Goal: Task Accomplishment & Management: Manage account settings

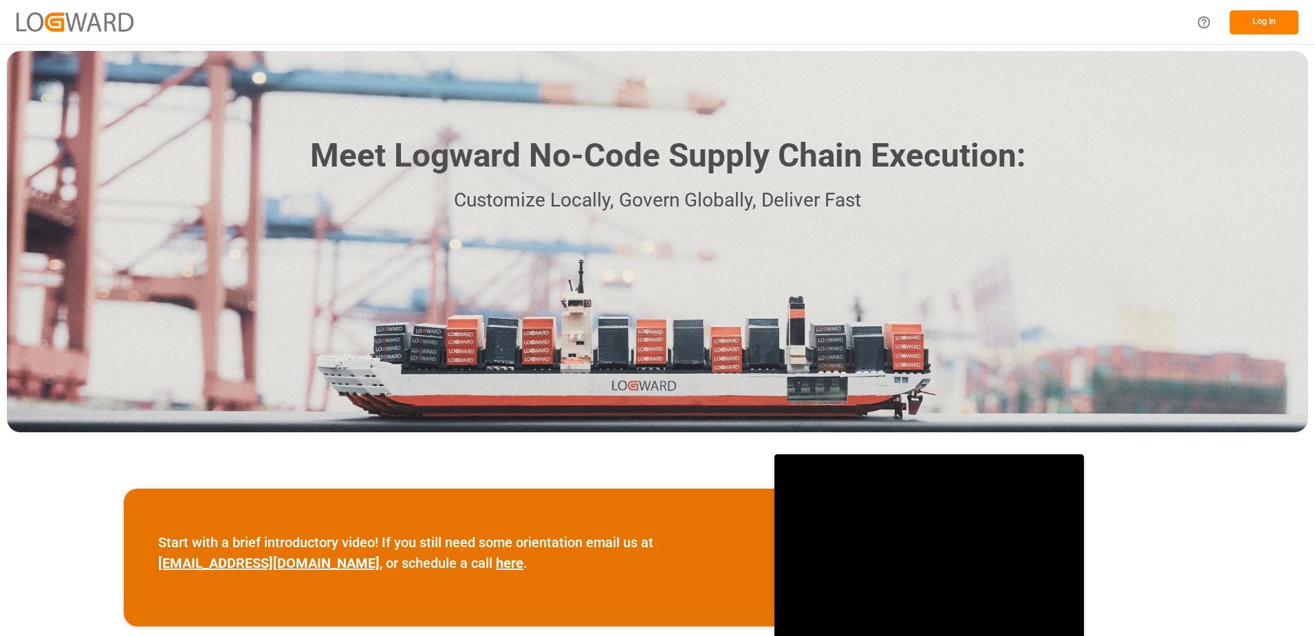
click at [1264, 15] on button "Log In" at bounding box center [1264, 22] width 69 height 24
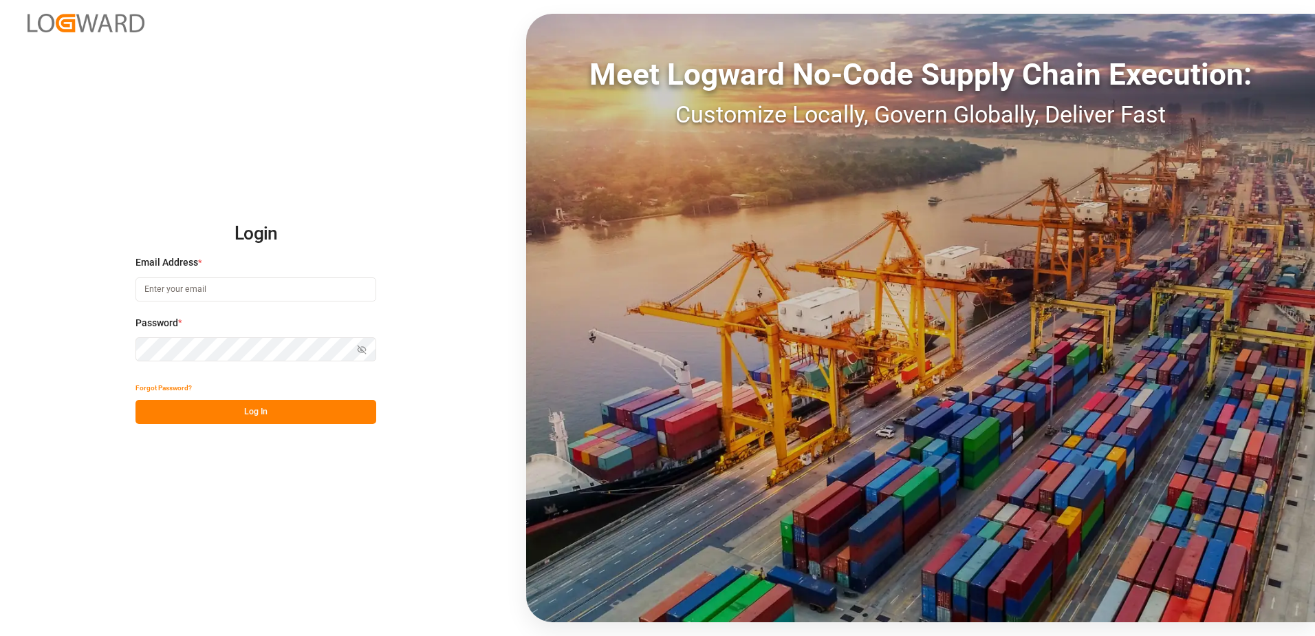
type input "[PERSON_NAME][EMAIL_ADDRESS][DOMAIN_NAME]"
click at [269, 408] on button "Log In" at bounding box center [256, 412] width 241 height 24
type input "[PERSON_NAME][EMAIL_ADDRESS][DOMAIN_NAME]"
click at [269, 408] on button "Log In" at bounding box center [256, 412] width 241 height 24
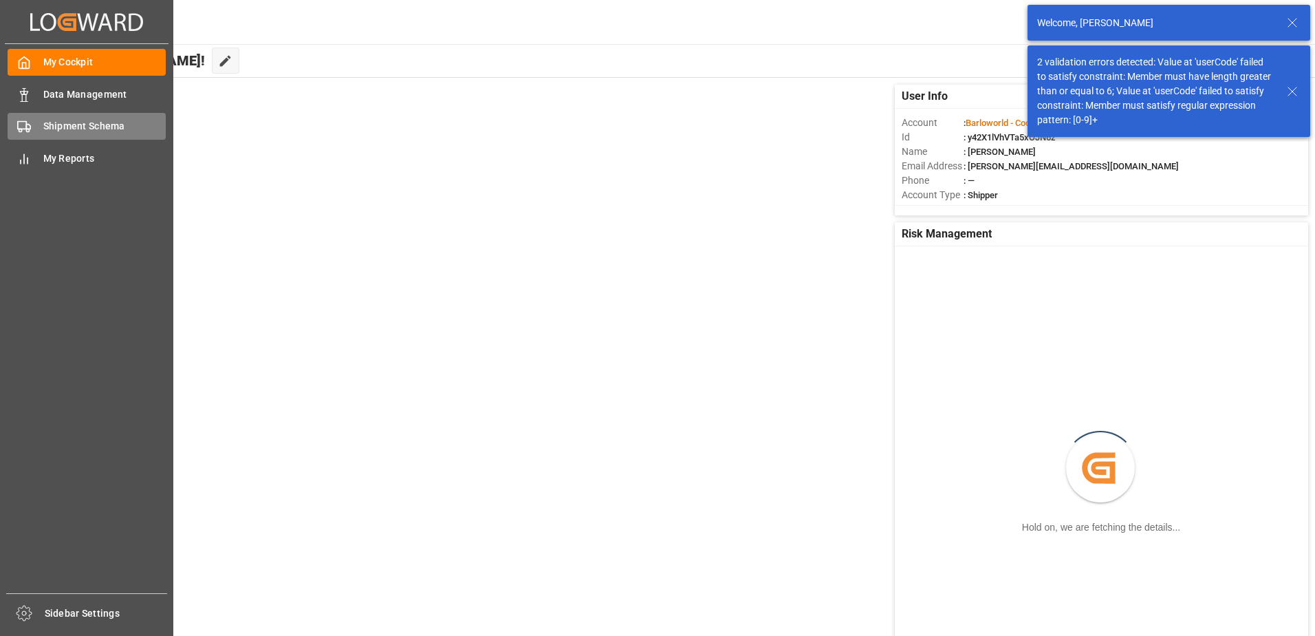
click at [25, 121] on icon at bounding box center [24, 127] width 14 height 14
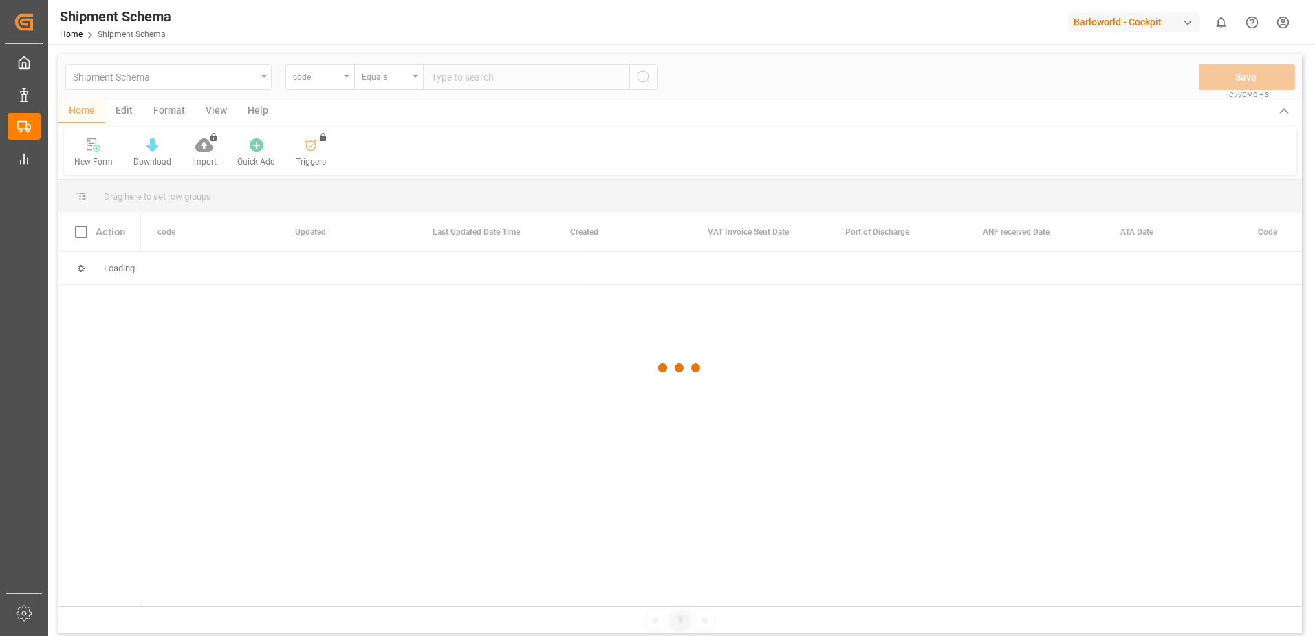
click at [347, 77] on div at bounding box center [680, 367] width 1244 height 627
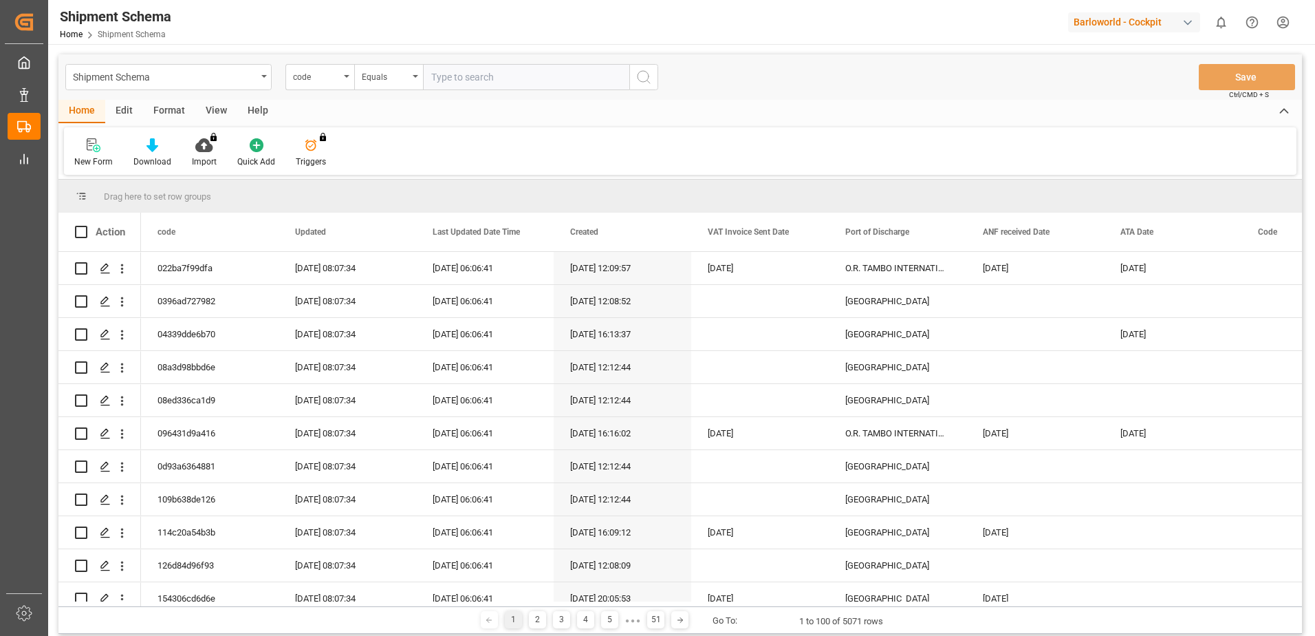
click at [347, 77] on icon "open menu" at bounding box center [347, 76] width 6 height 3
type input "fil"
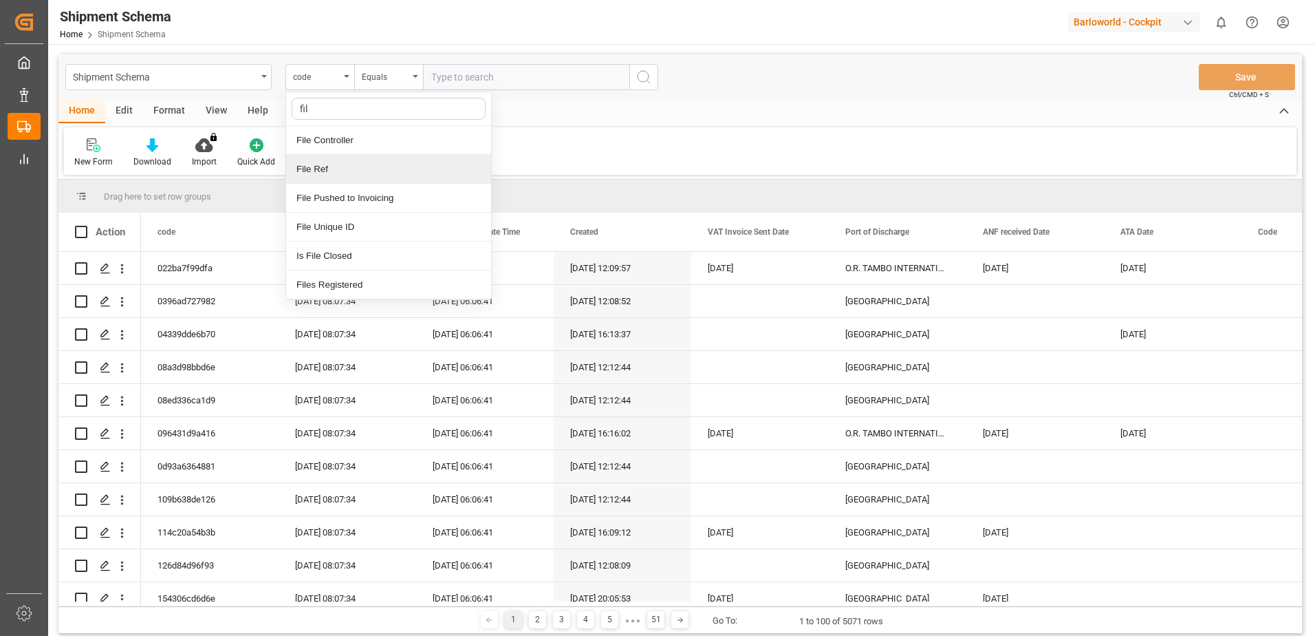
click at [321, 160] on div "File Ref" at bounding box center [388, 169] width 205 height 29
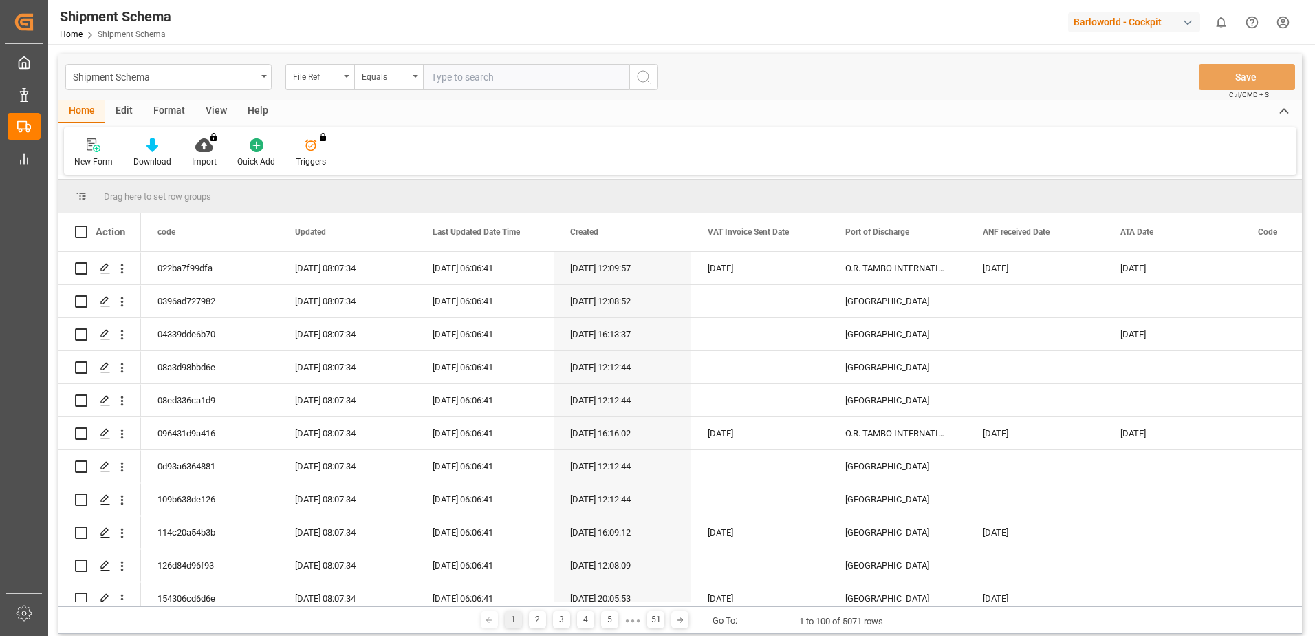
click at [484, 83] on input "text" at bounding box center [526, 77] width 206 height 26
paste input "4000229840"
type input "4000229840"
click at [651, 73] on icon "search button" at bounding box center [644, 77] width 17 height 17
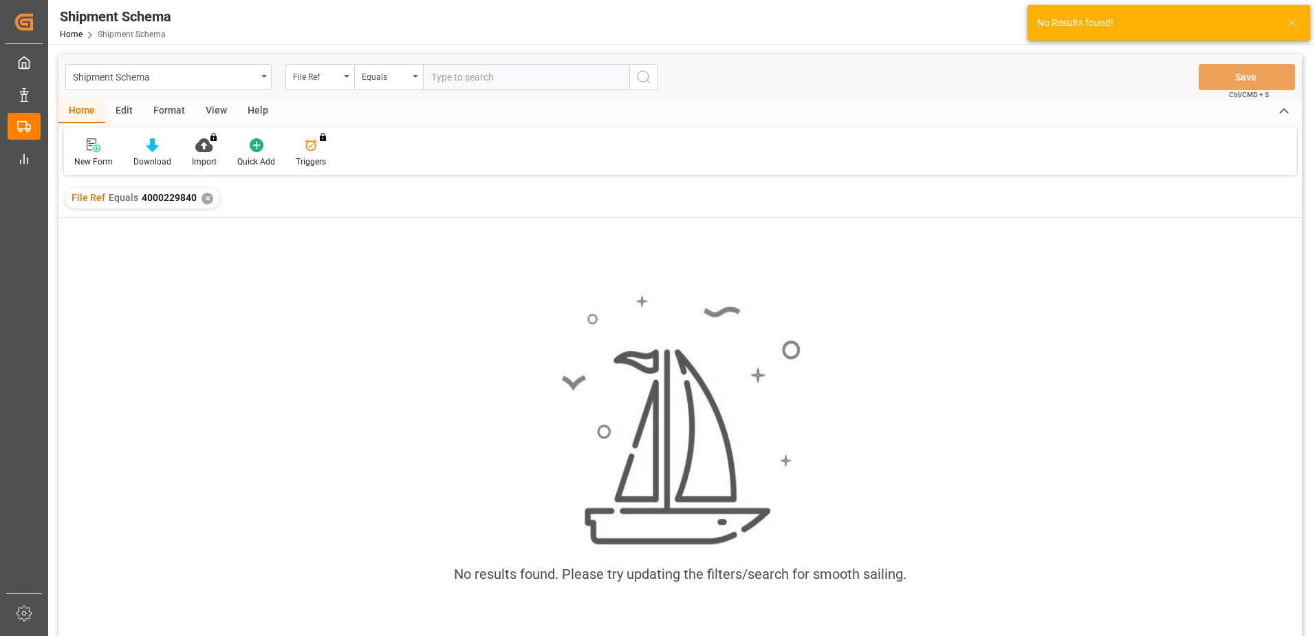
click at [206, 197] on div "✕" at bounding box center [208, 199] width 12 height 12
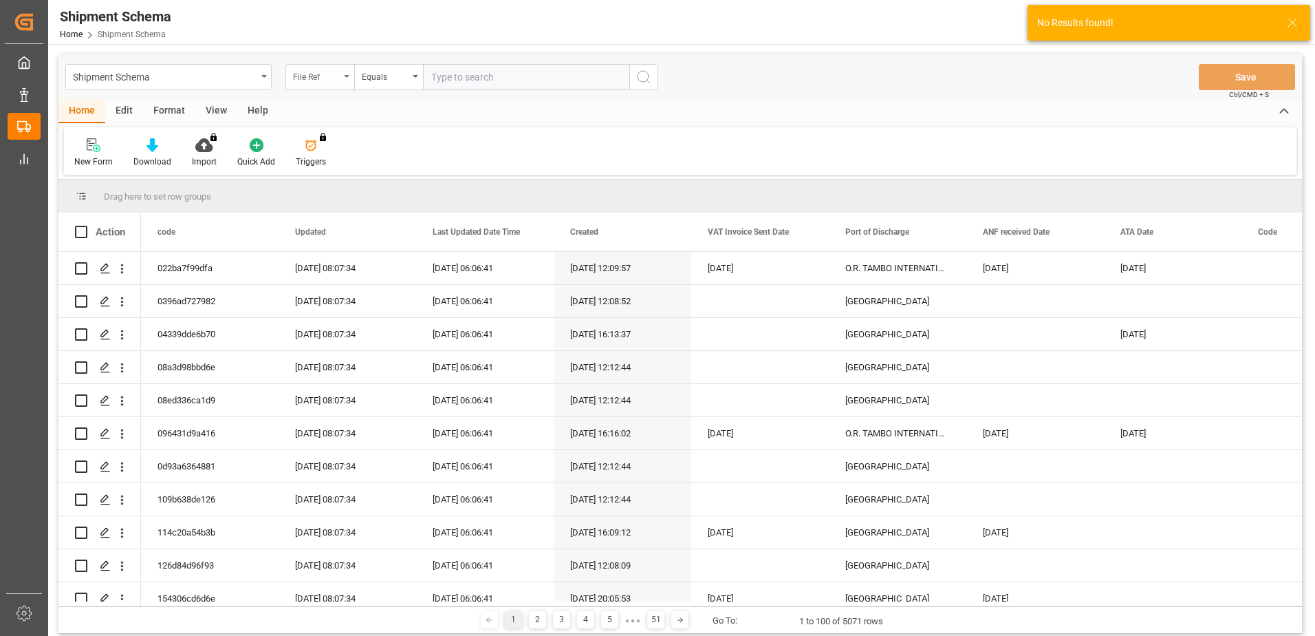
click at [347, 74] on div "File Ref" at bounding box center [319, 77] width 69 height 26
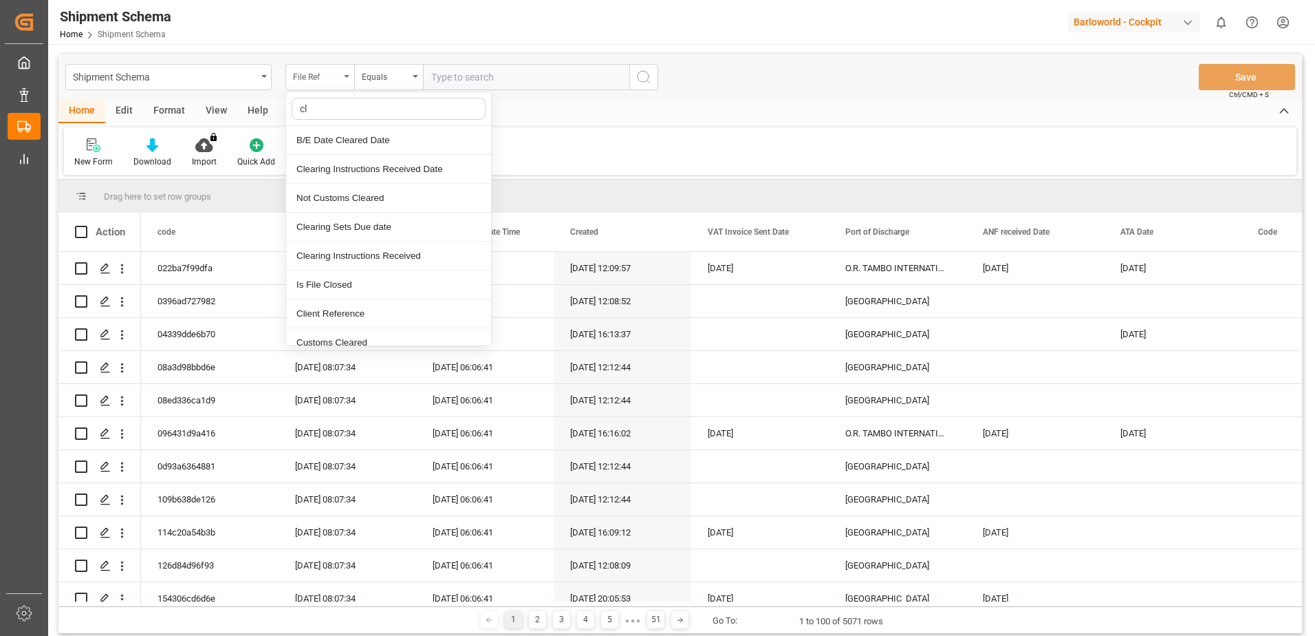
type input "cli"
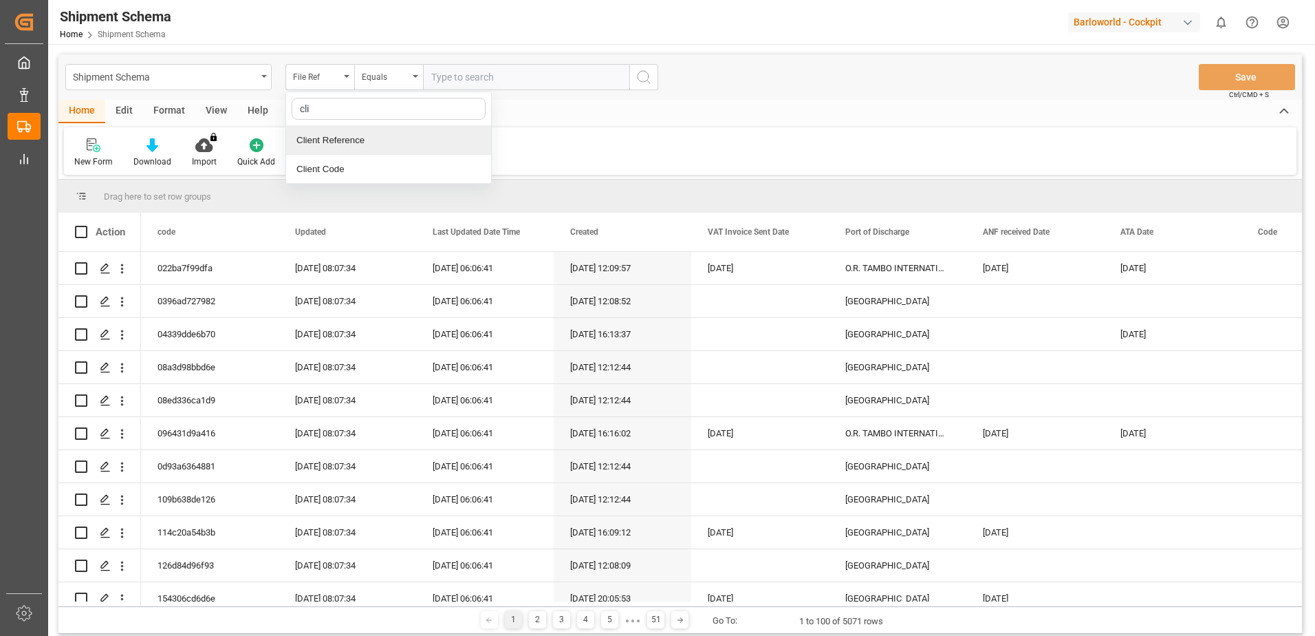
click at [320, 142] on div "Client Reference" at bounding box center [388, 140] width 205 height 29
click at [464, 68] on input "text" at bounding box center [526, 77] width 206 height 26
paste input "4000229840"
type input "4000229840"
click at [648, 76] on icon "search button" at bounding box center [644, 77] width 17 height 17
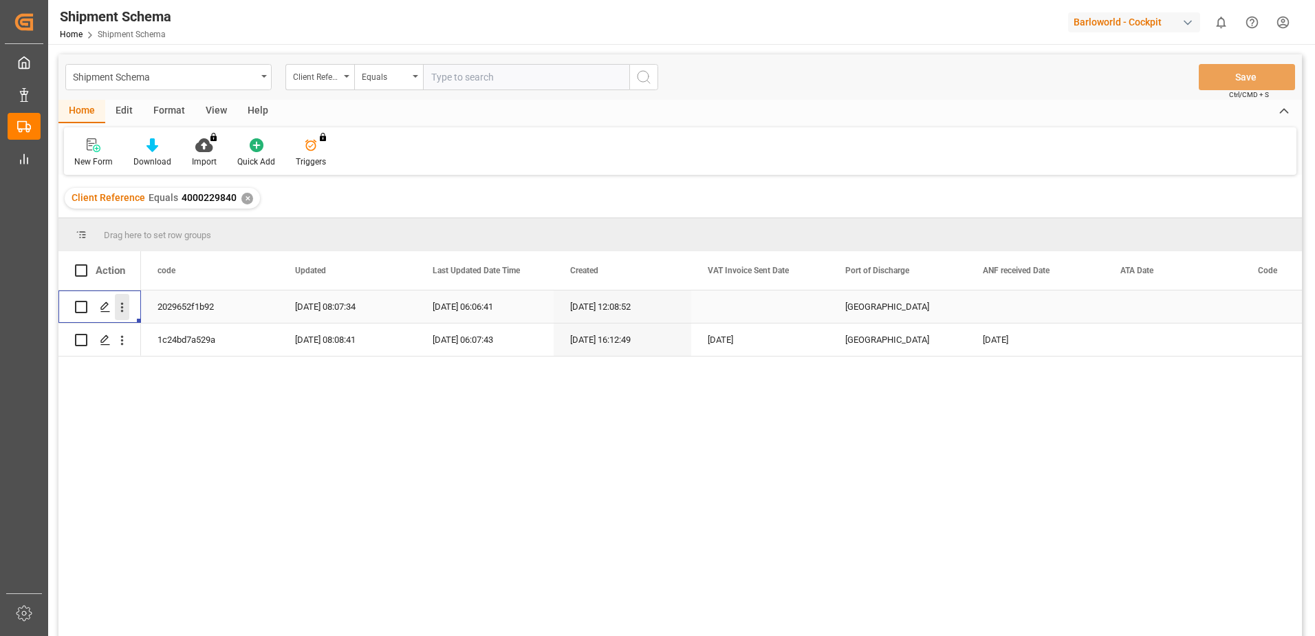
click at [123, 307] on icon "open menu" at bounding box center [122, 308] width 3 height 10
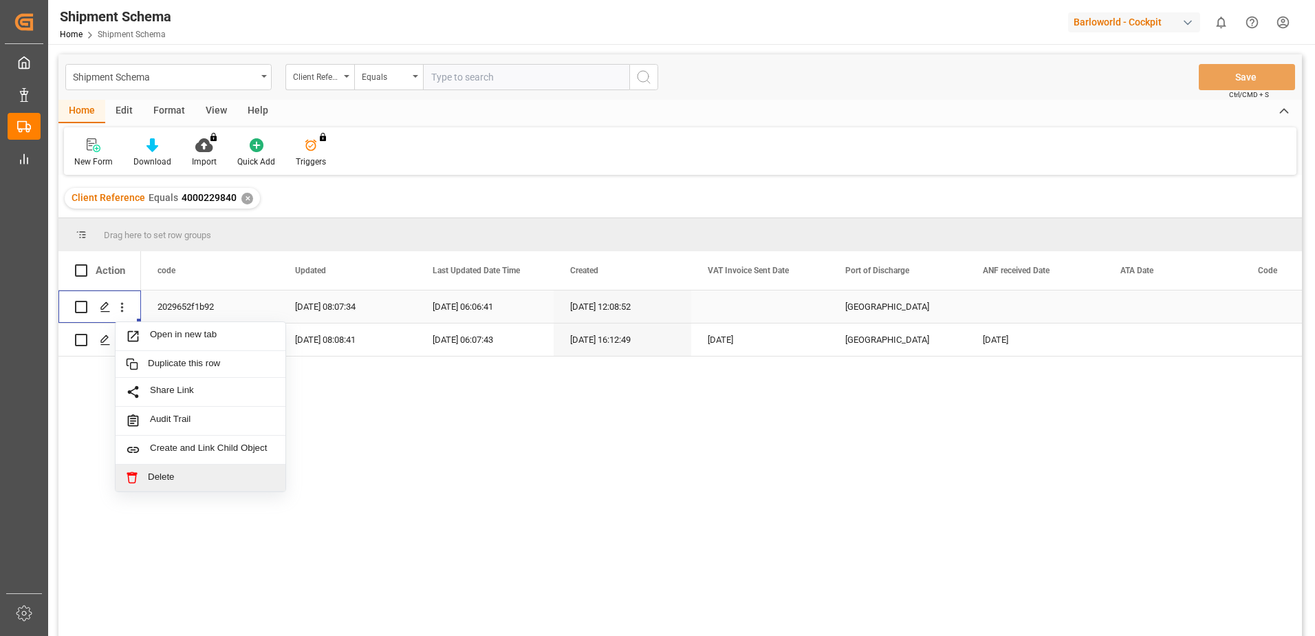
click at [169, 477] on span "Delete" at bounding box center [211, 477] width 127 height 12
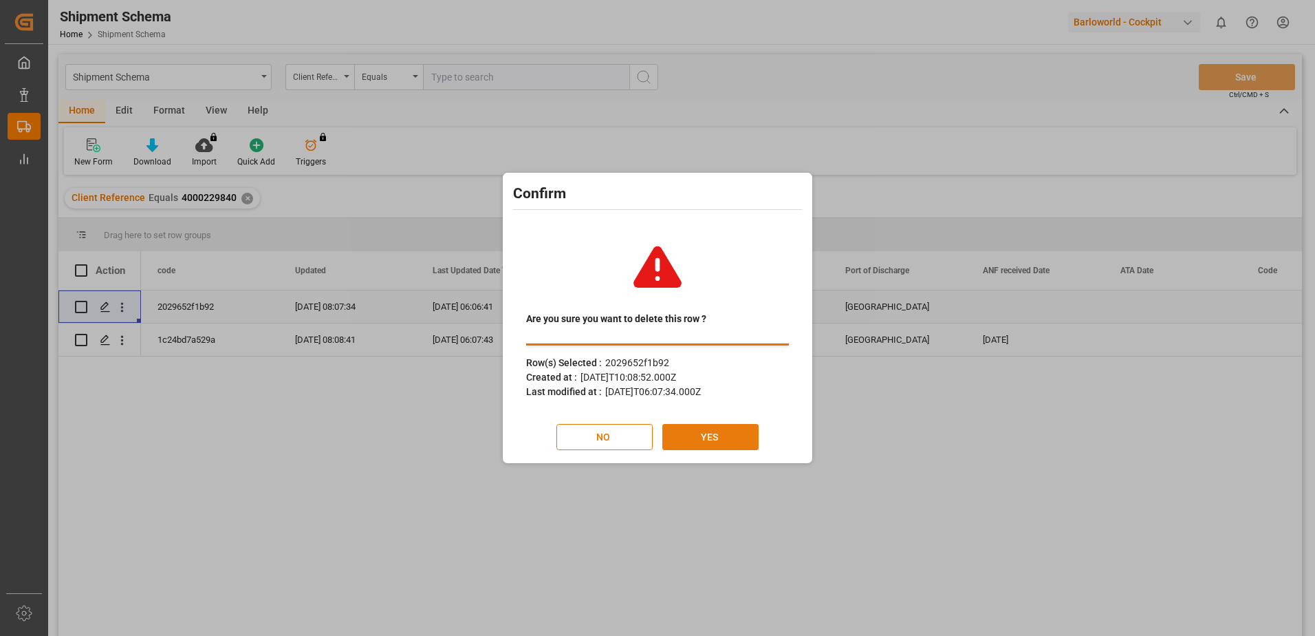
click at [737, 434] on button "YES" at bounding box center [710, 437] width 96 height 26
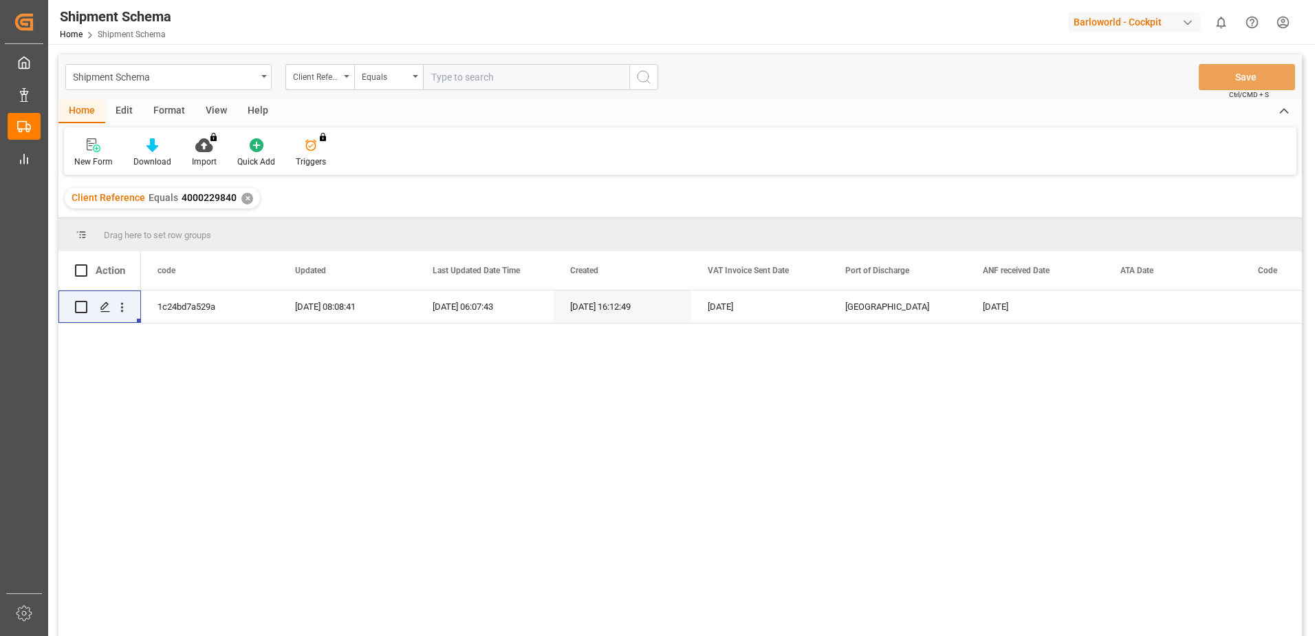
click at [243, 199] on div "✕" at bounding box center [247, 199] width 12 height 12
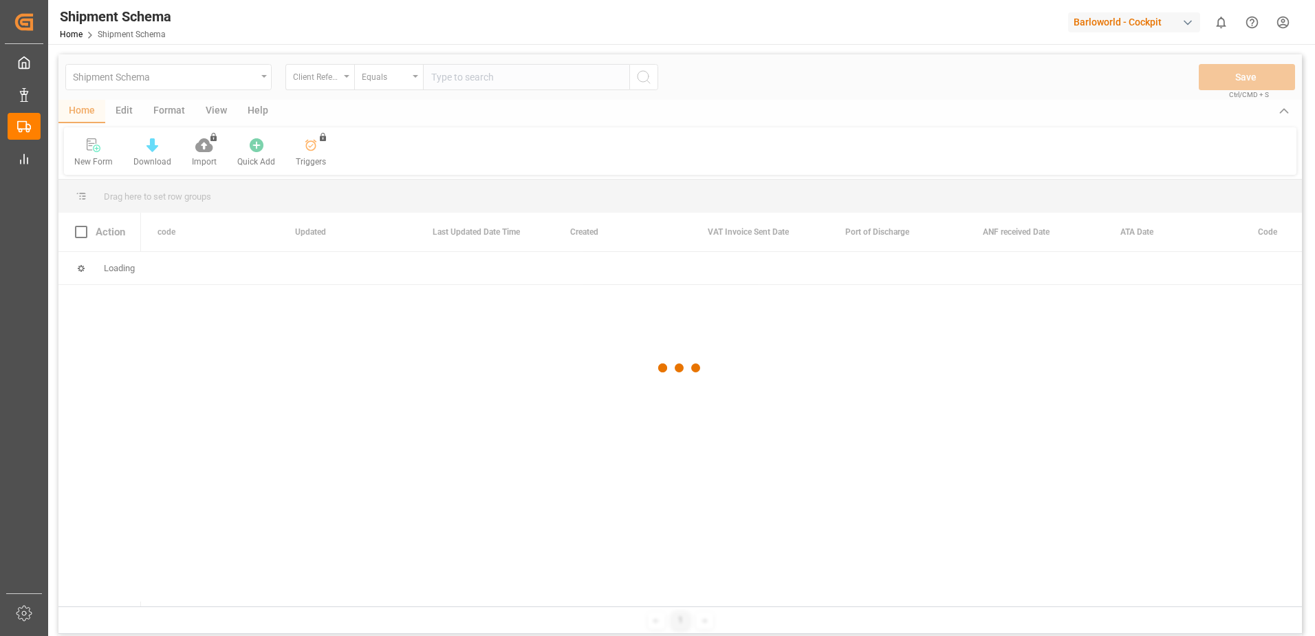
click at [490, 78] on div at bounding box center [680, 367] width 1244 height 627
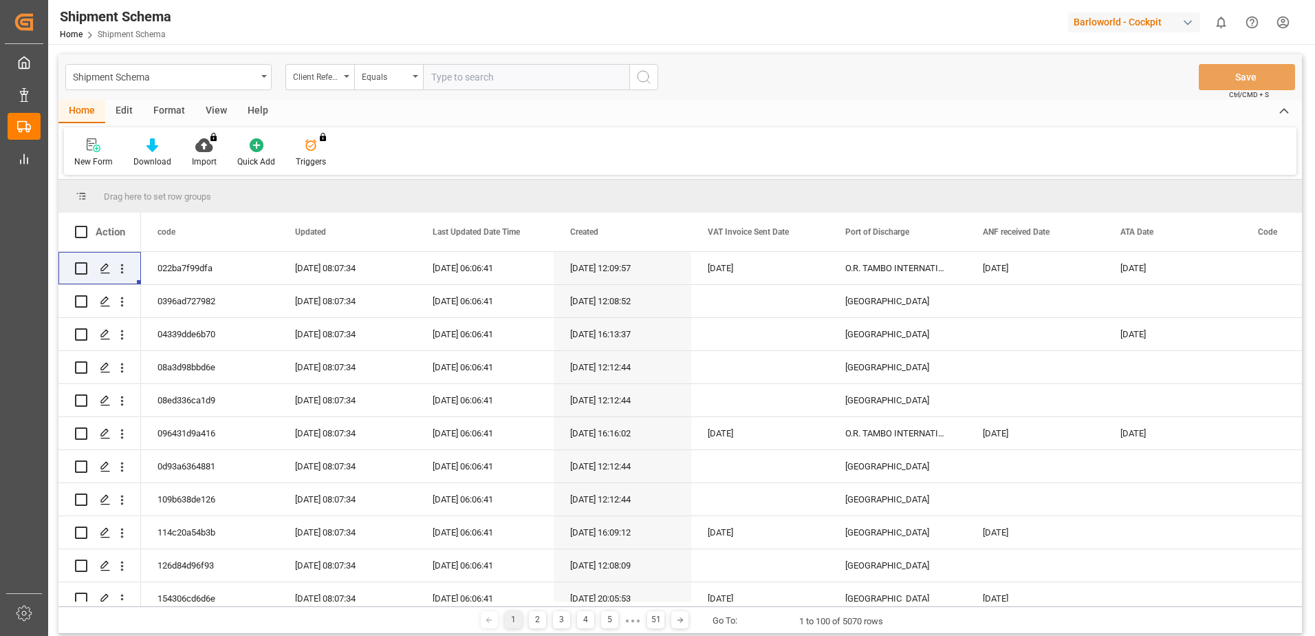
click at [491, 78] on input "text" at bounding box center [526, 77] width 206 height 26
paste input "4000227627"
type input "4000227627"
click at [646, 74] on icon "search button" at bounding box center [644, 77] width 17 height 17
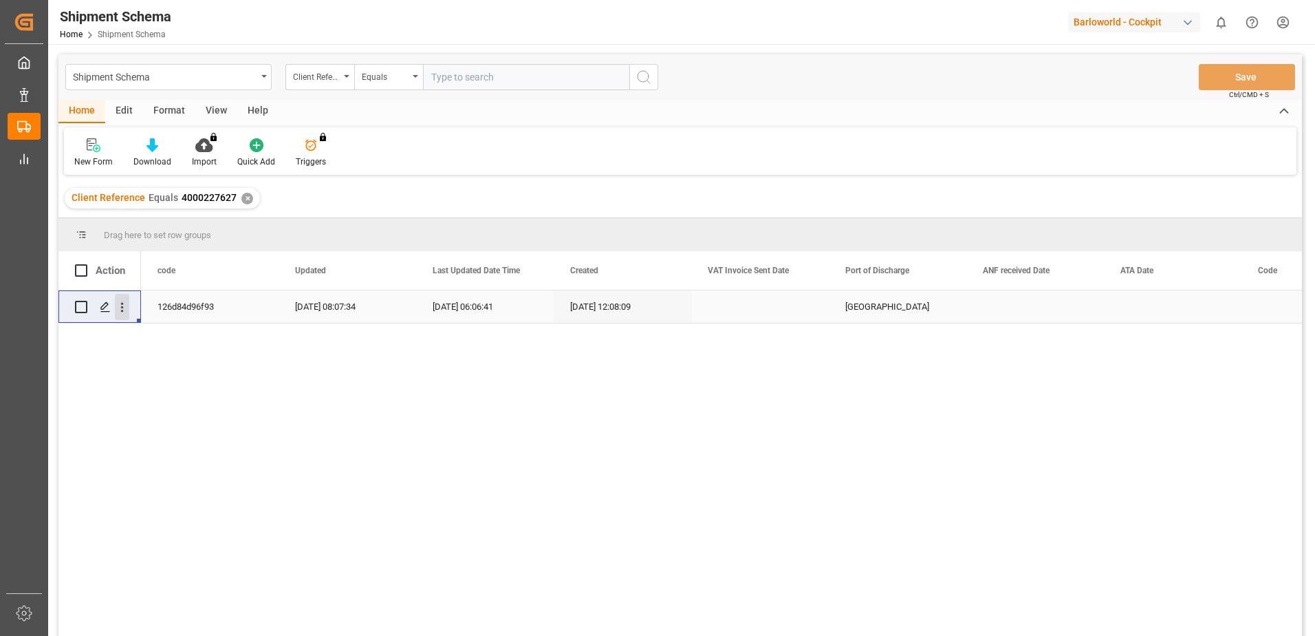
click at [120, 302] on icon "open menu" at bounding box center [122, 307] width 14 height 14
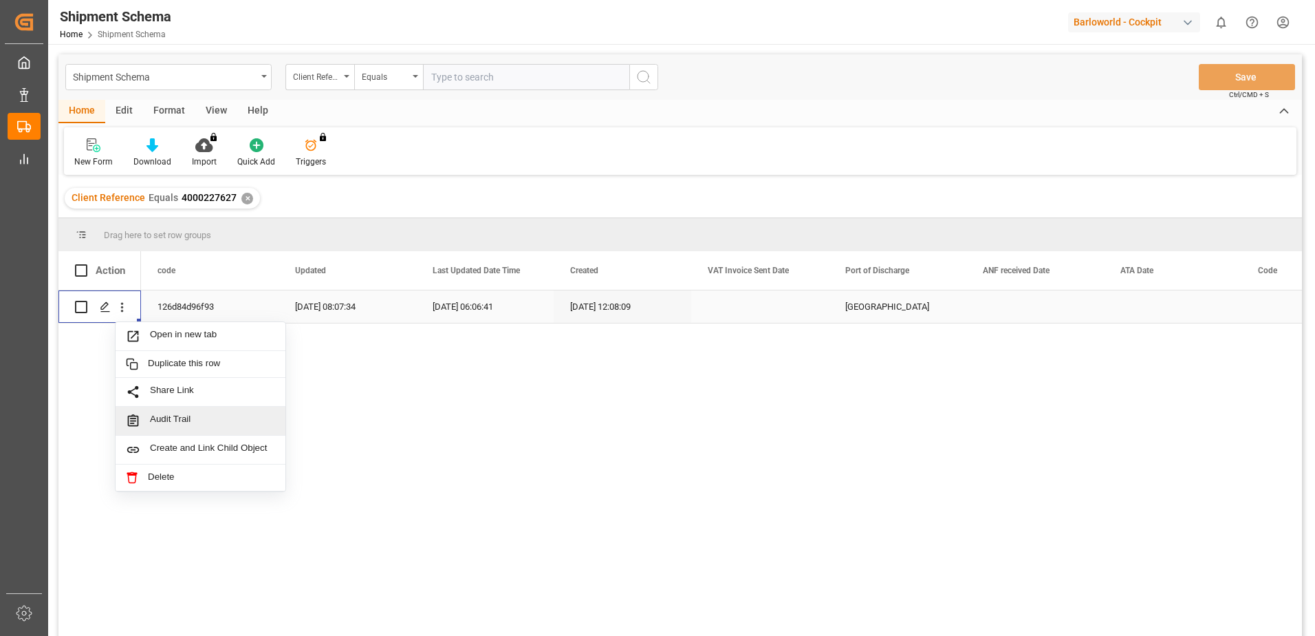
click at [345, 310] on div "15.09.2025 08:07:34" at bounding box center [348, 306] width 138 height 32
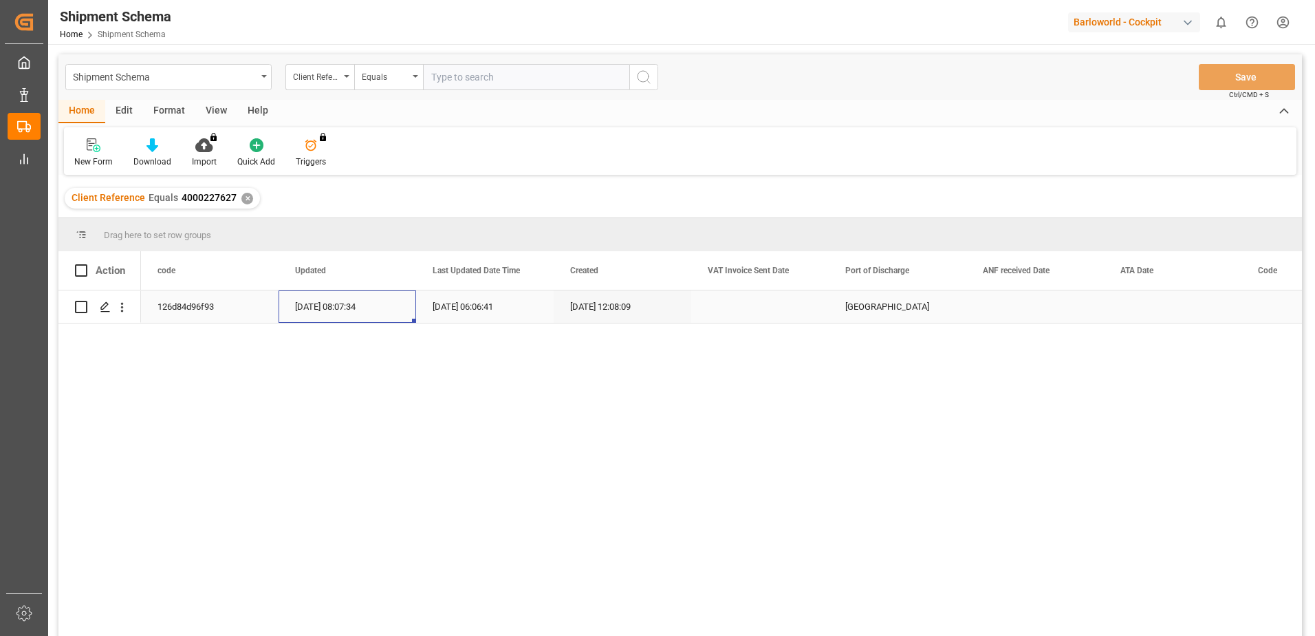
click at [345, 310] on div "15.09.2025 08:07:34" at bounding box center [348, 306] width 138 height 32
click at [116, 306] on icon "open menu" at bounding box center [122, 307] width 14 height 14
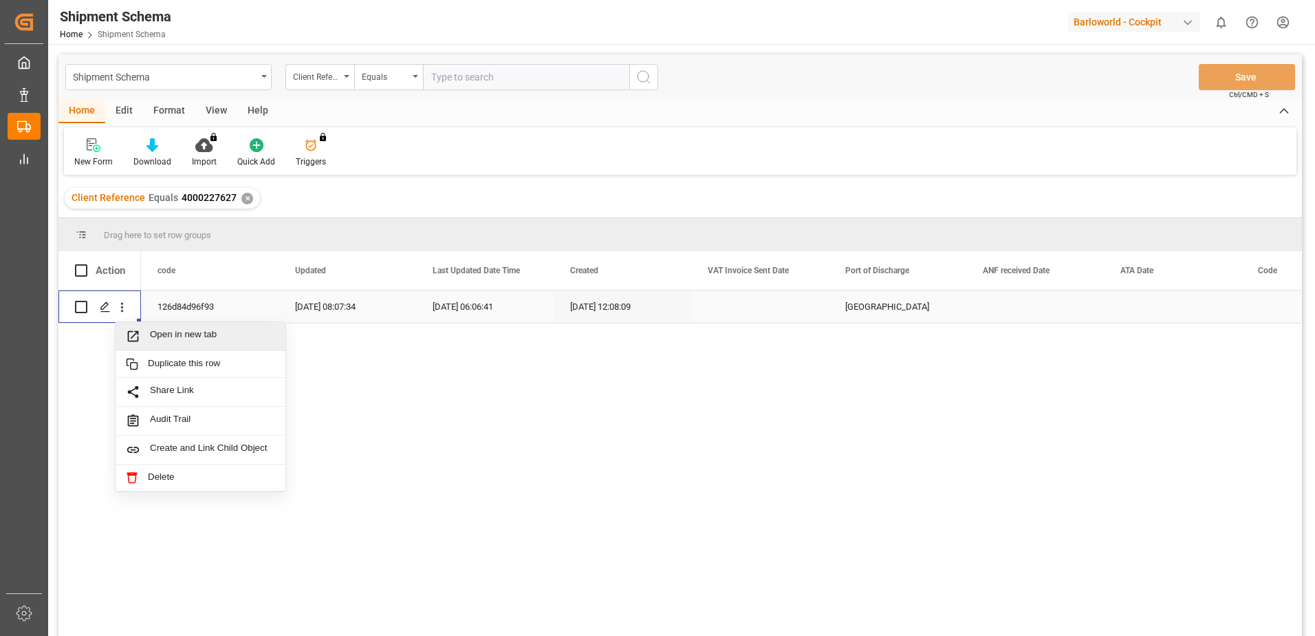
click at [173, 331] on span "Open in new tab" at bounding box center [212, 336] width 125 height 14
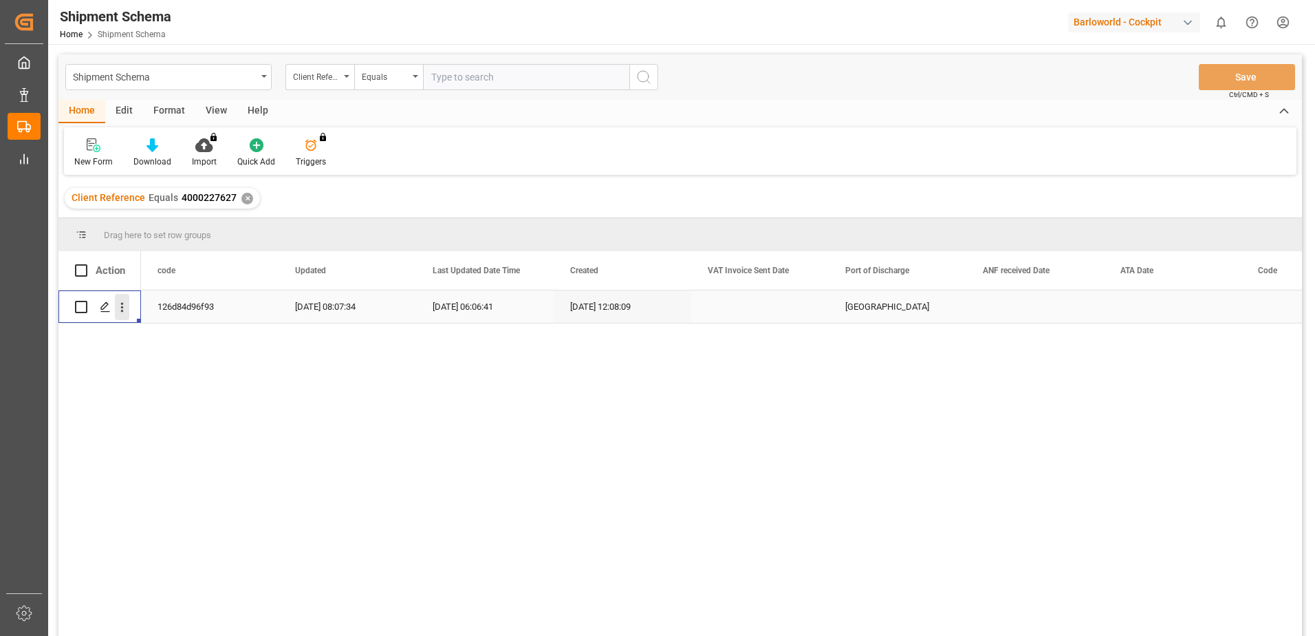
click at [123, 306] on icon "open menu" at bounding box center [122, 307] width 14 height 14
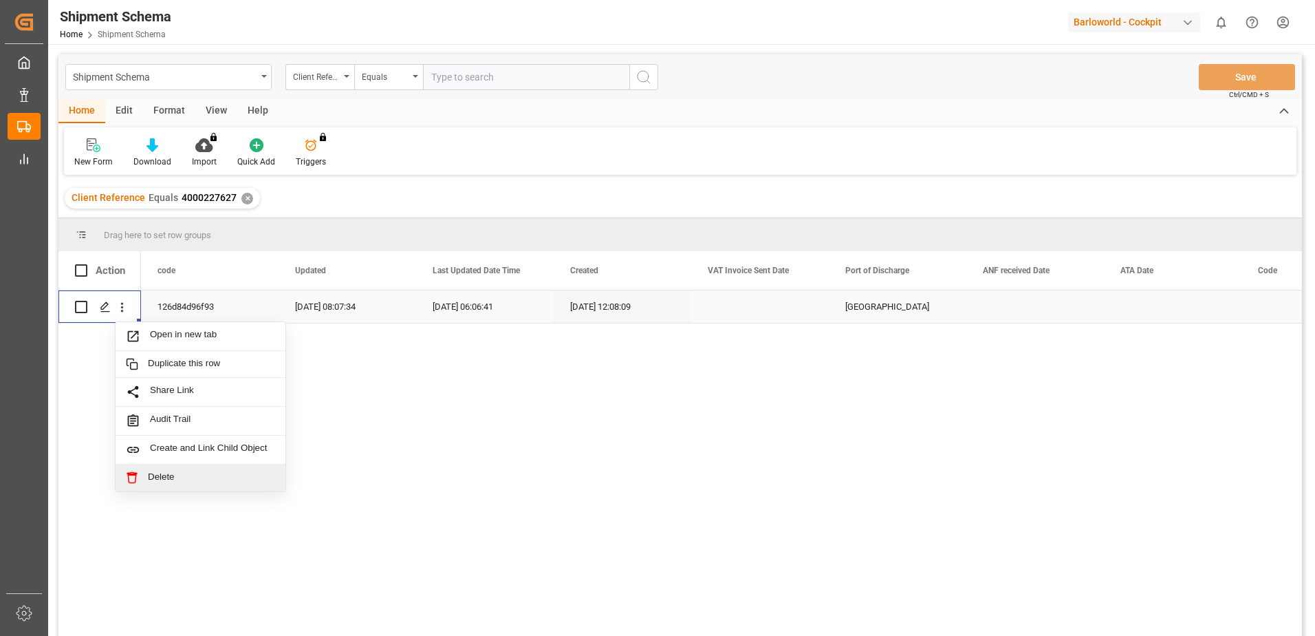
click at [175, 475] on span "Delete" at bounding box center [211, 477] width 127 height 12
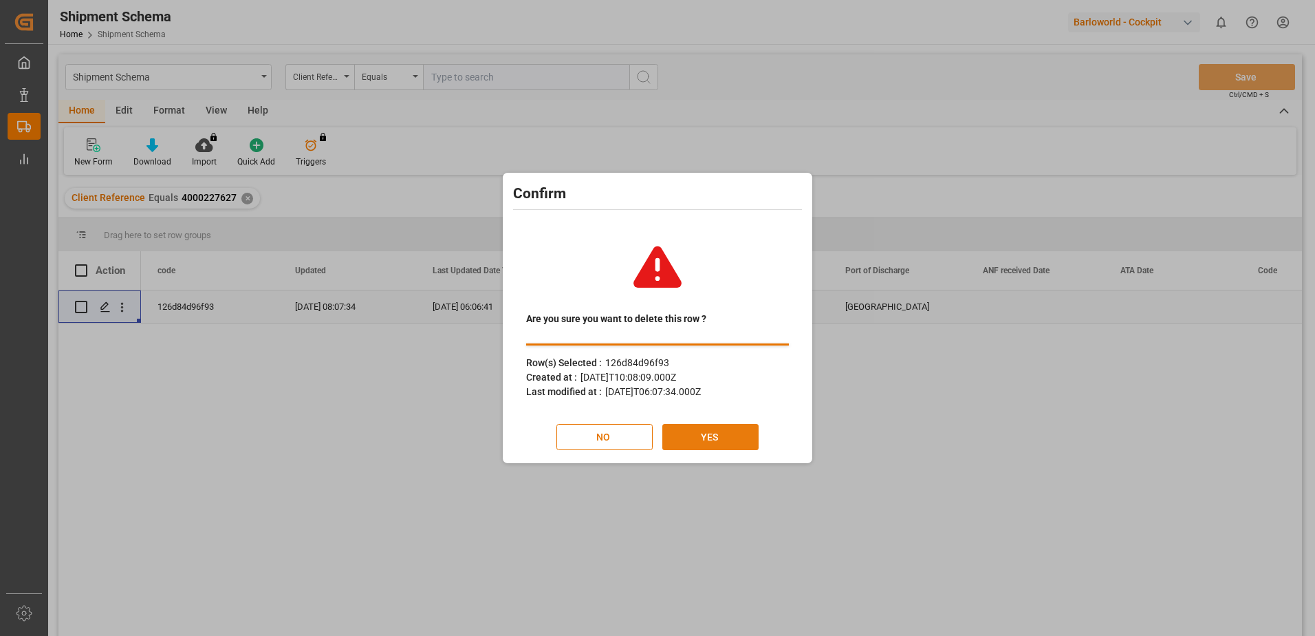
click at [692, 442] on button "YES" at bounding box center [710, 437] width 96 height 26
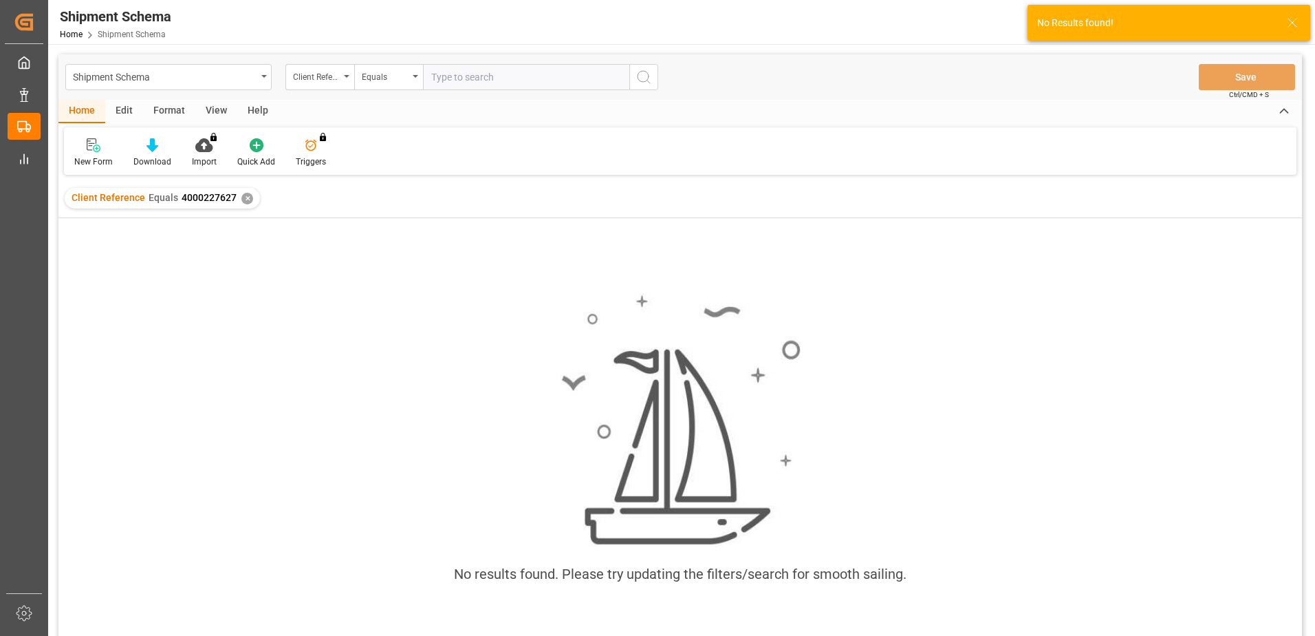
click at [238, 201] on div "Client Reference Equals 4000227627 ✕" at bounding box center [162, 198] width 195 height 21
click at [242, 198] on div "✕" at bounding box center [247, 199] width 12 height 12
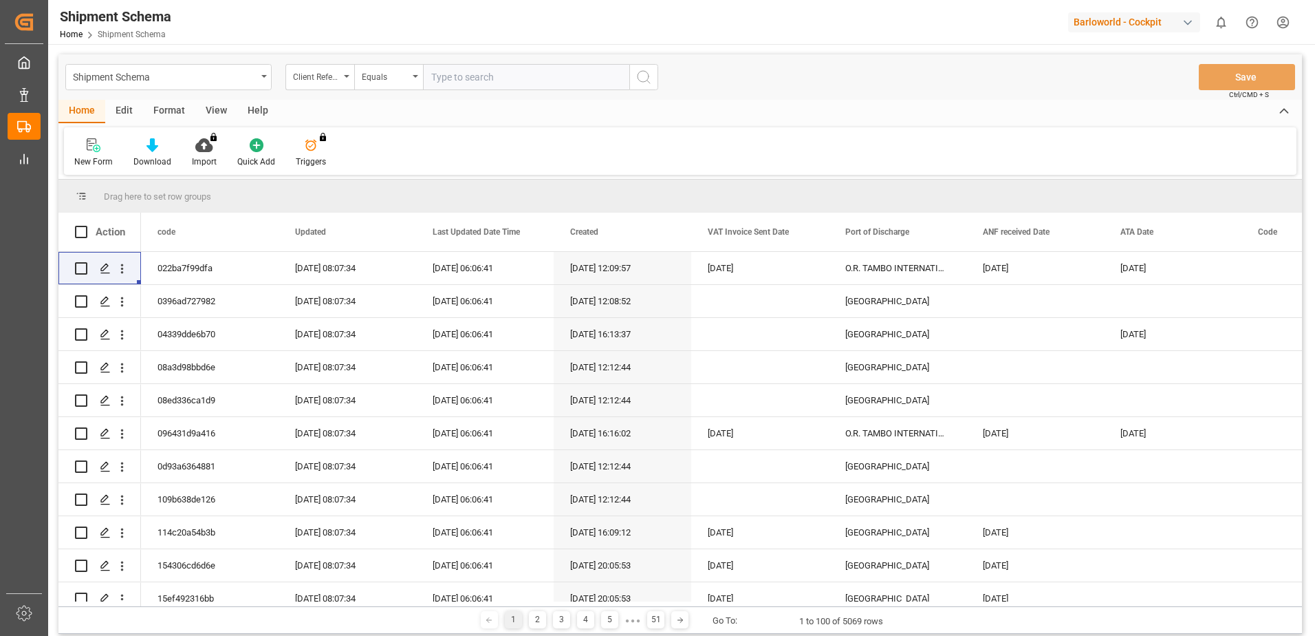
click at [497, 85] on input "text" at bounding box center [526, 77] width 206 height 26
paste input "4000227628"
type input "4000227628"
click at [653, 74] on button "search button" at bounding box center [643, 77] width 29 height 26
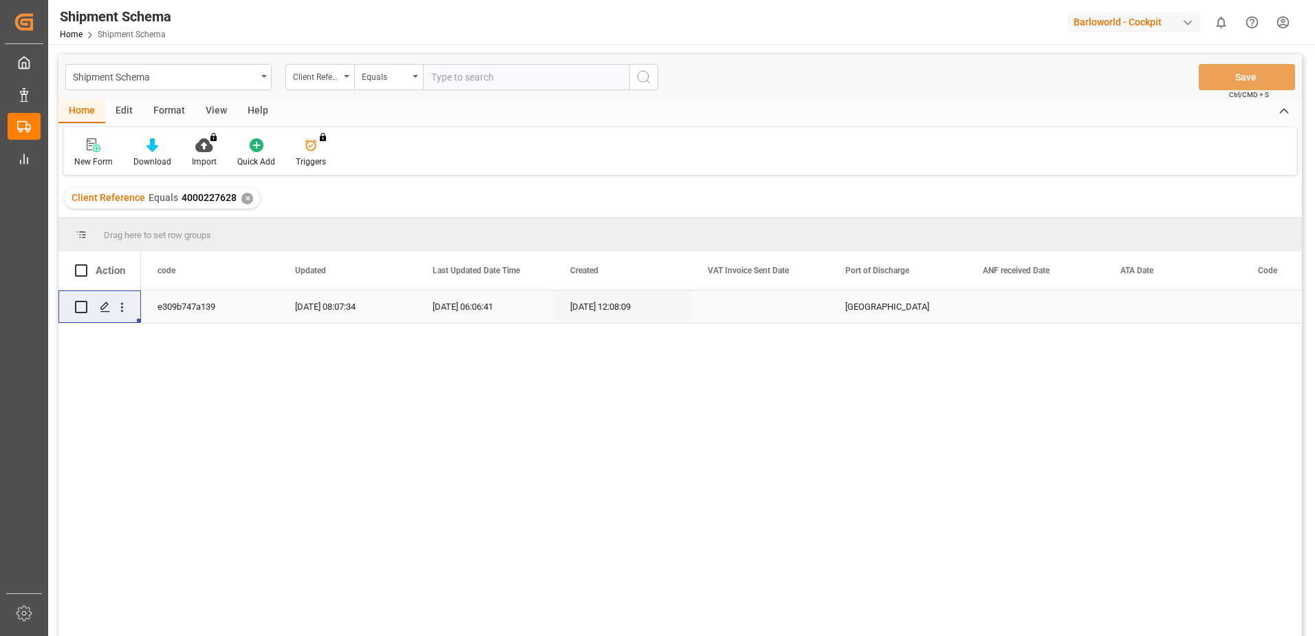
drag, startPoint x: 126, startPoint y: 306, endPoint x: 136, endPoint y: 318, distance: 15.1
click at [126, 305] on icon "open menu" at bounding box center [122, 307] width 14 height 14
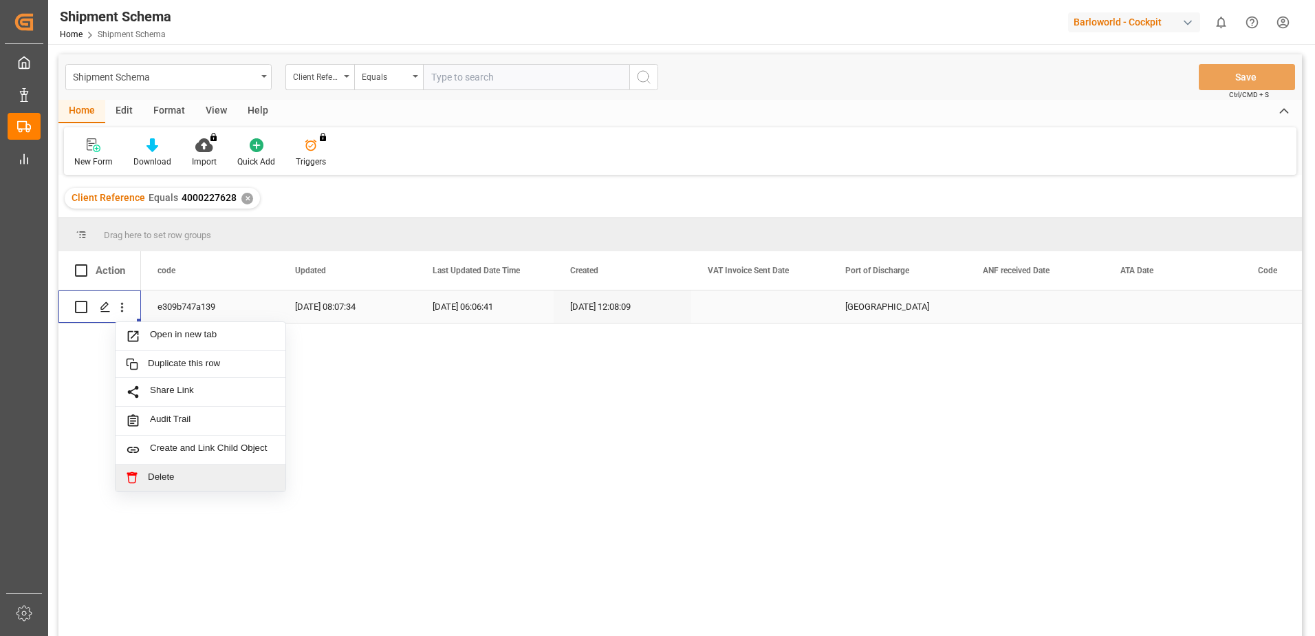
click at [173, 472] on span "Delete" at bounding box center [211, 477] width 127 height 12
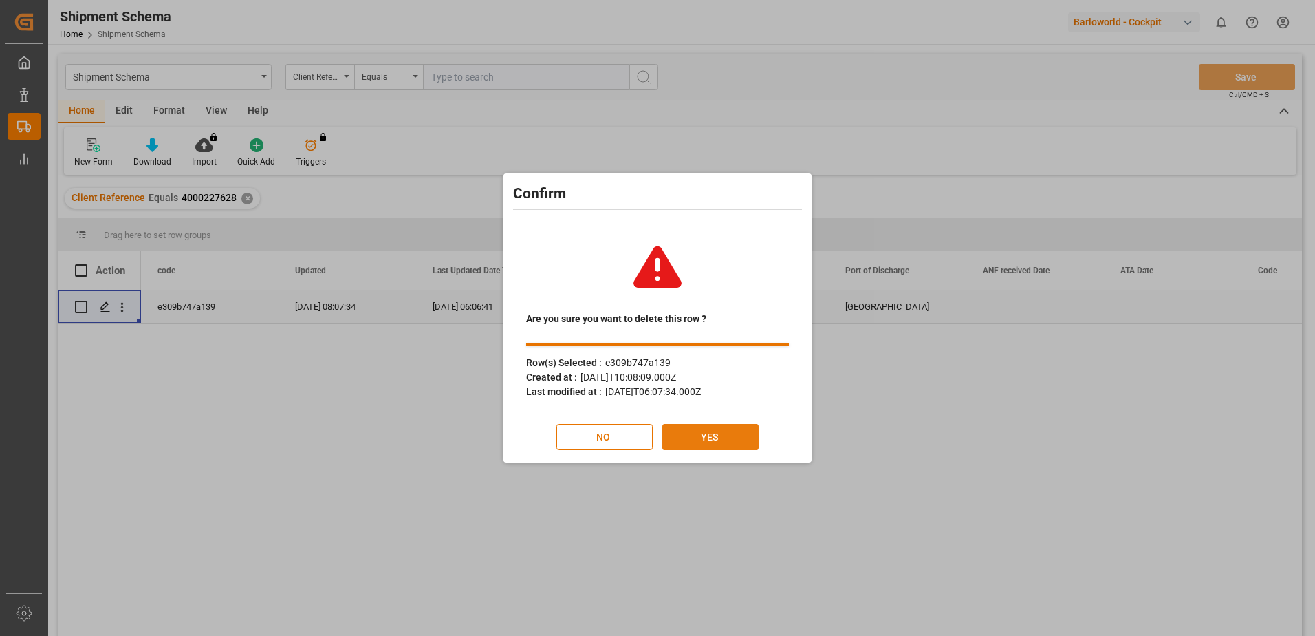
drag, startPoint x: 735, startPoint y: 440, endPoint x: 752, endPoint y: 426, distance: 22.0
click at [735, 439] on button "YES" at bounding box center [710, 437] width 96 height 26
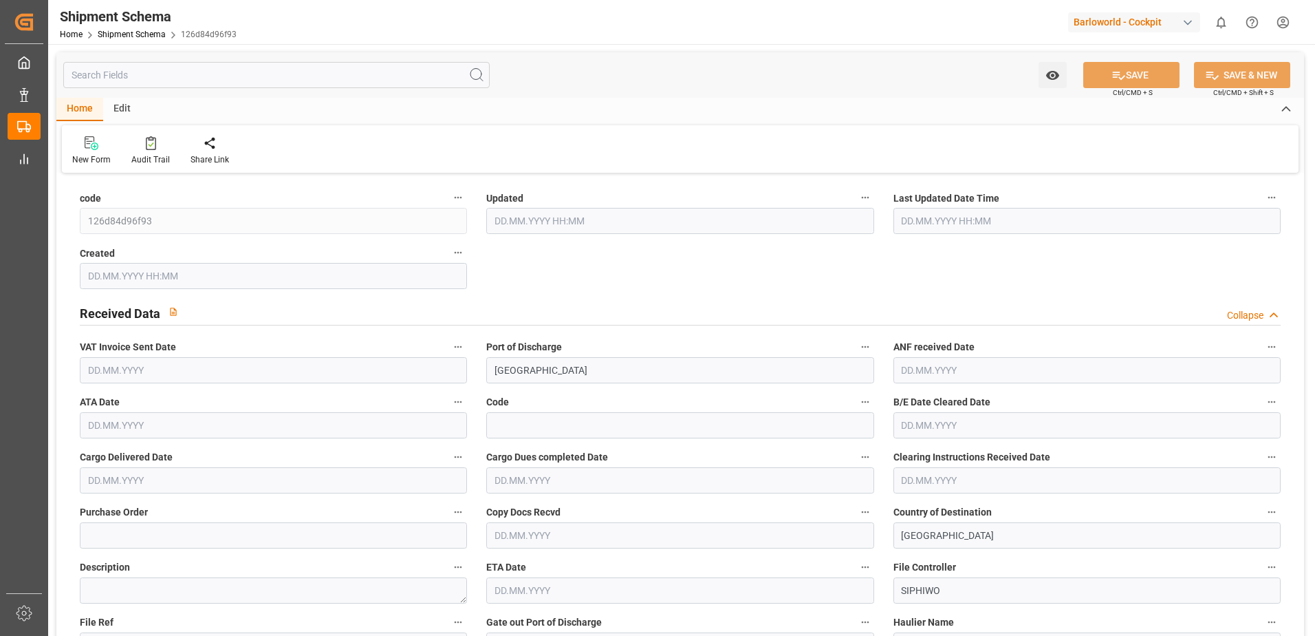
type input "37"
type input "1"
type input "2025"
type input "0"
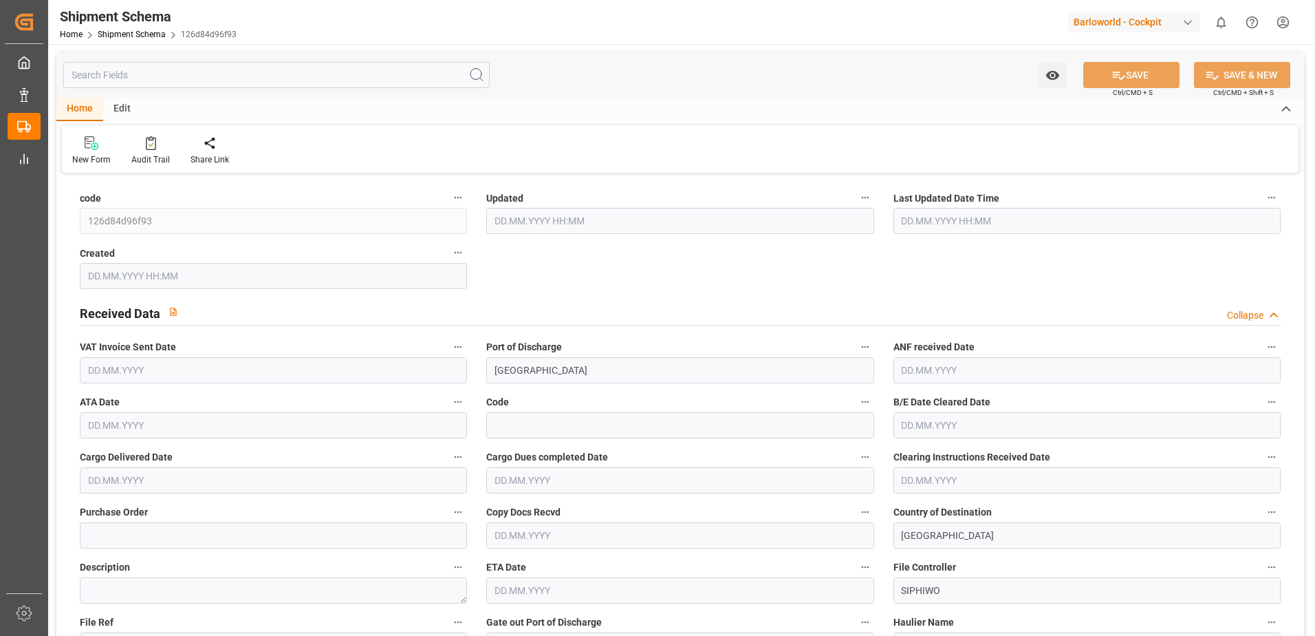
type input "0"
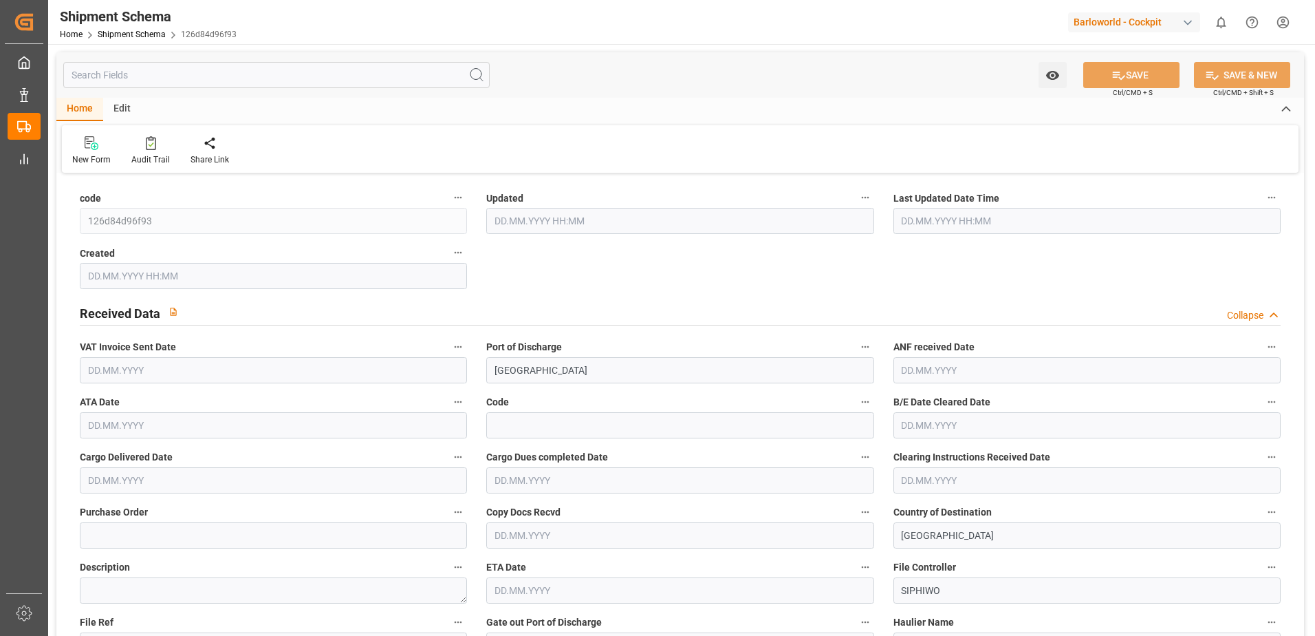
type input "0"
type input "15.09.2025 06:07"
type input "15.09.2025 06:06"
type input "12.09.2025 10:08"
type input "10.09.2025"
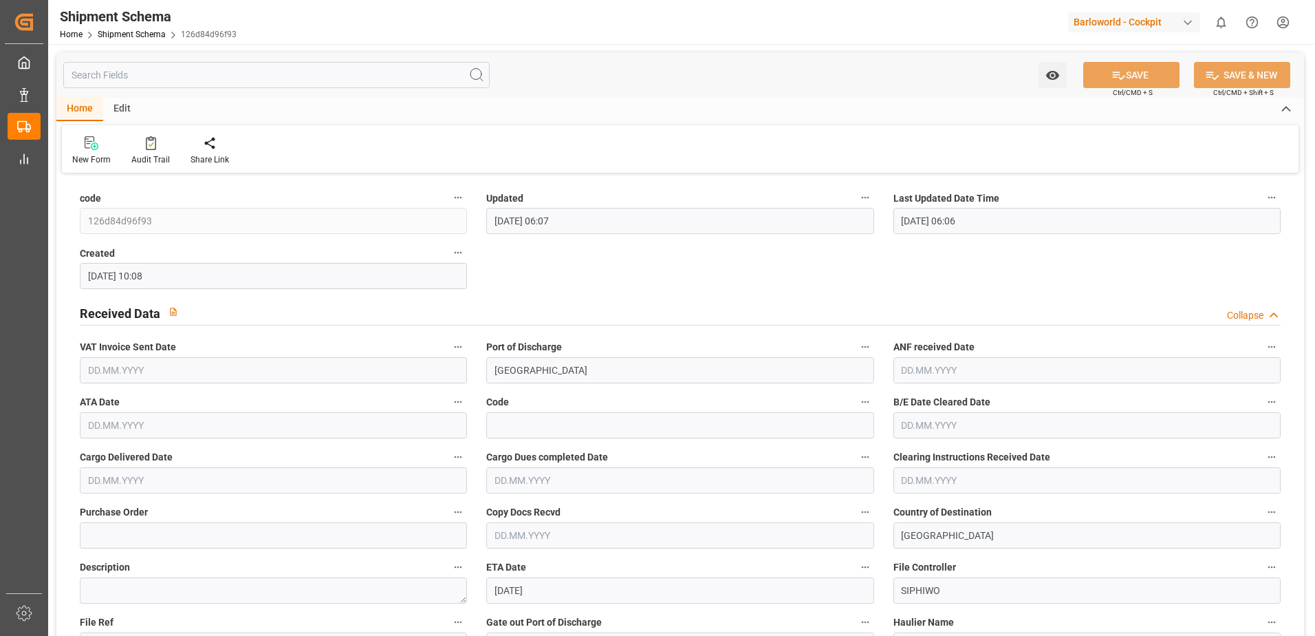
type input "10.09.2025"
type input "31.08.2025"
type input "10.09.2025"
type input "12.09.2025 00:00"
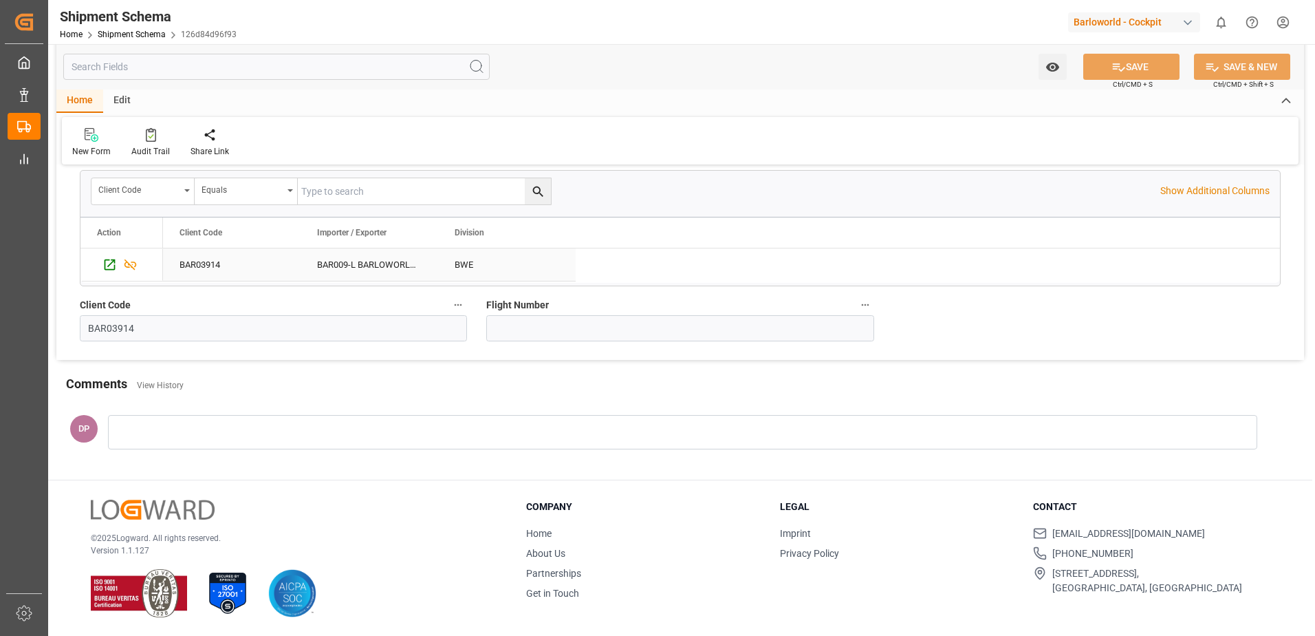
scroll to position [2822, 0]
